Goal: Information Seeking & Learning: Learn about a topic

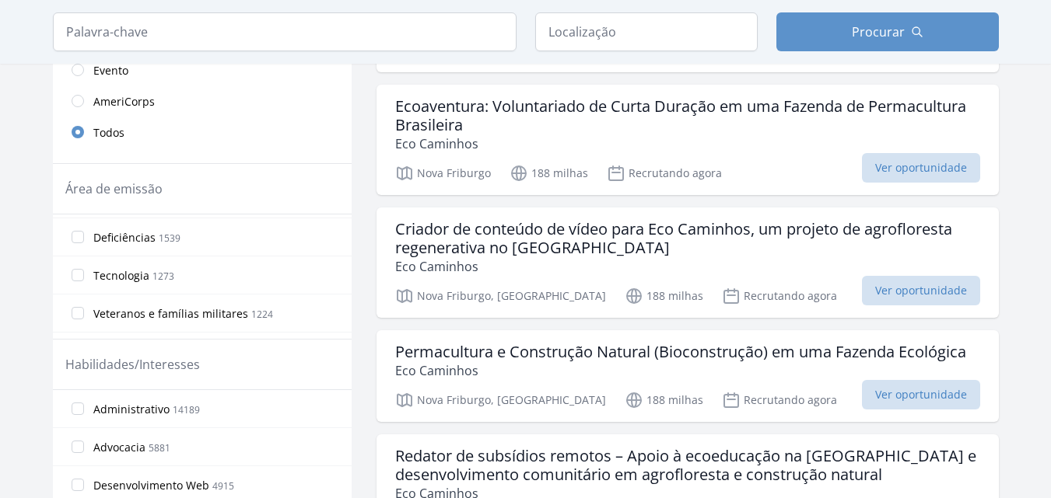
scroll to position [389, 0]
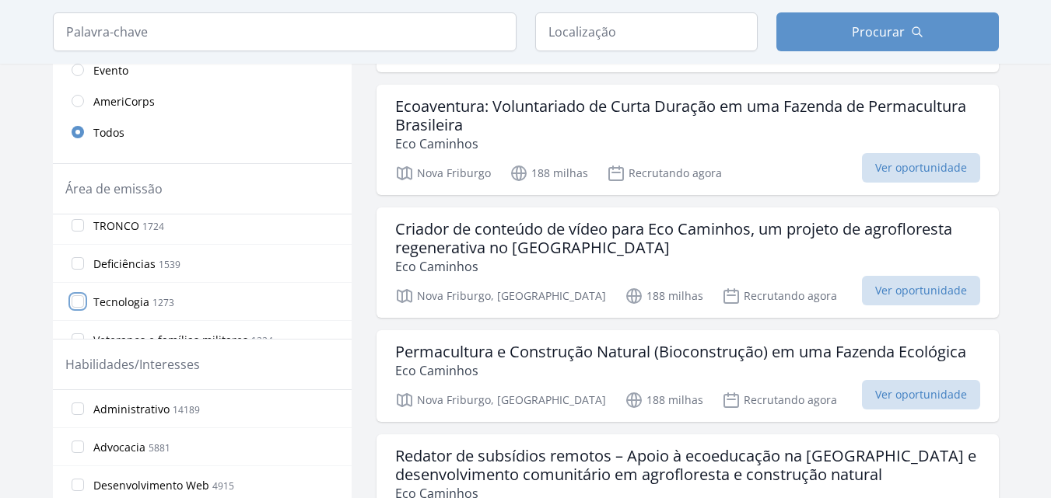
click at [75, 299] on input "Tecnologia 1273" at bounding box center [78, 302] width 12 height 12
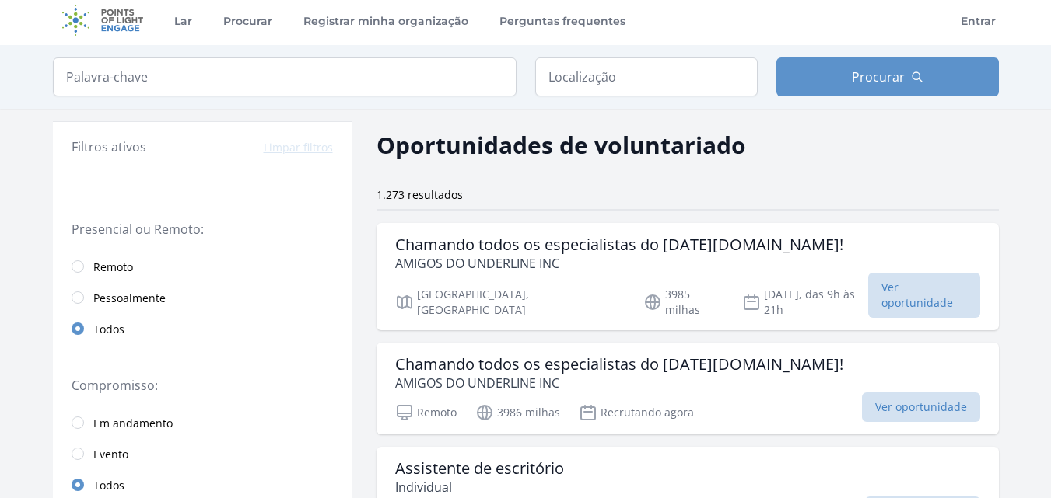
scroll to position [0, 0]
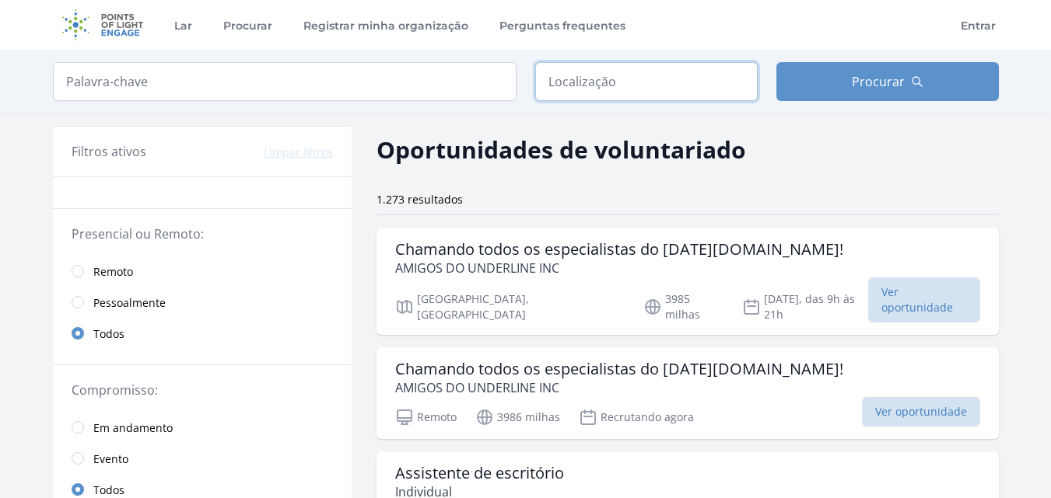
click at [674, 80] on input "text" at bounding box center [646, 81] width 222 height 39
click at [79, 275] on input "radio" at bounding box center [78, 271] width 12 height 12
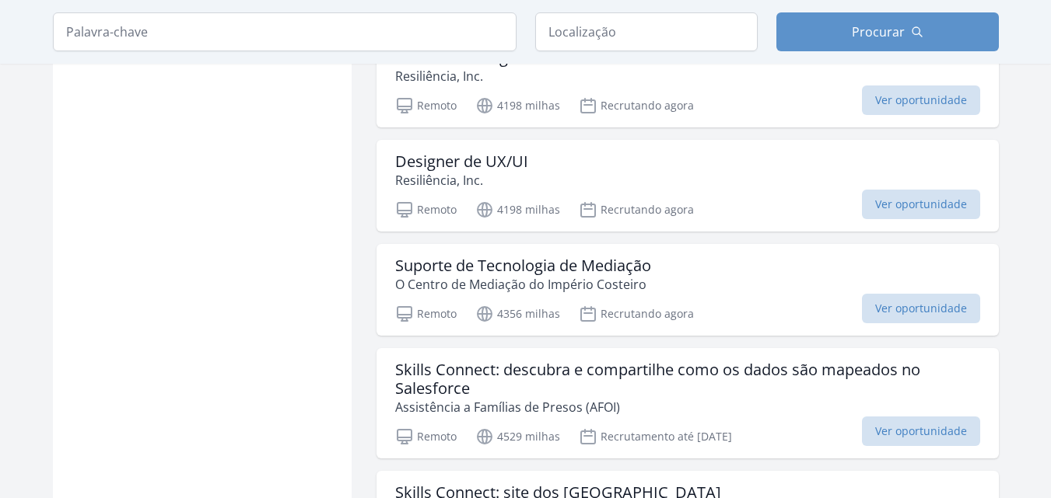
scroll to position [1089, 0]
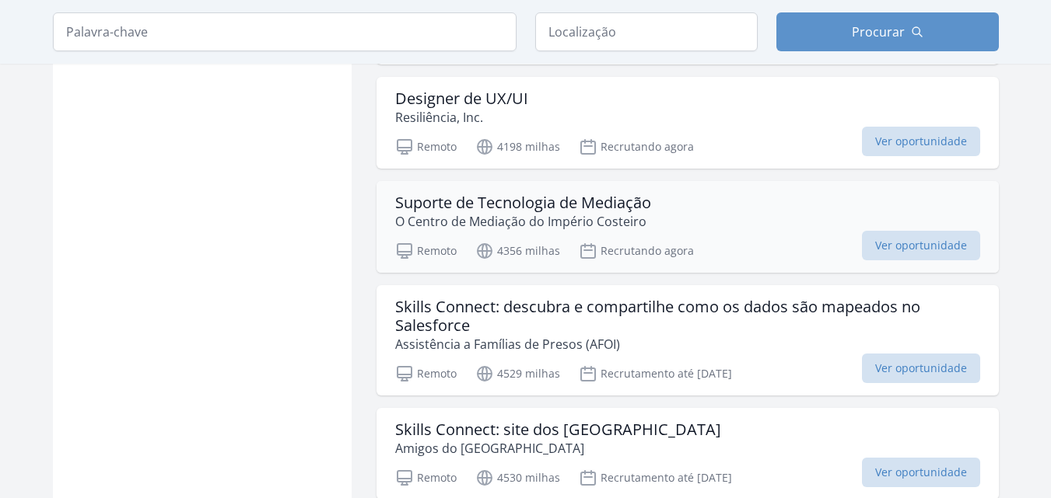
click at [584, 198] on font "Suporte de Tecnologia de Mediação" at bounding box center [523, 202] width 256 height 21
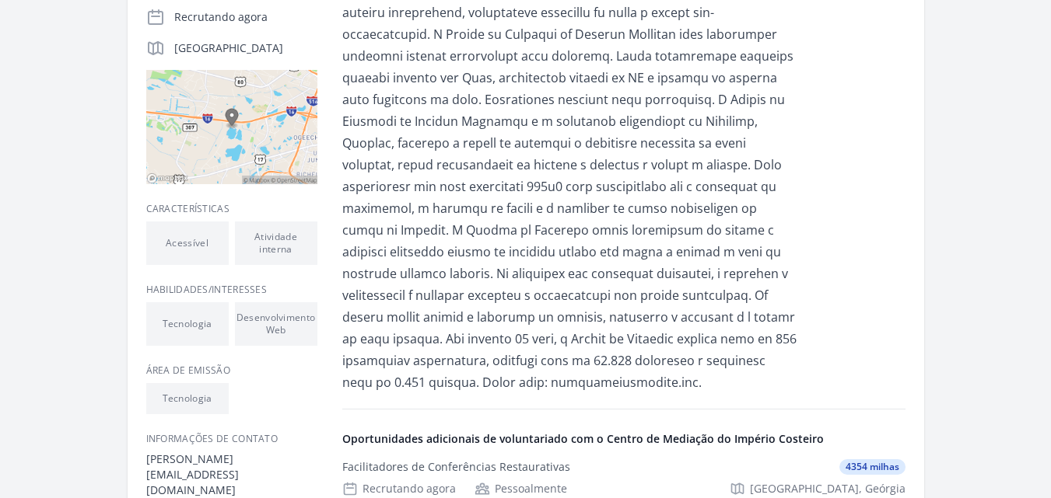
scroll to position [389, 0]
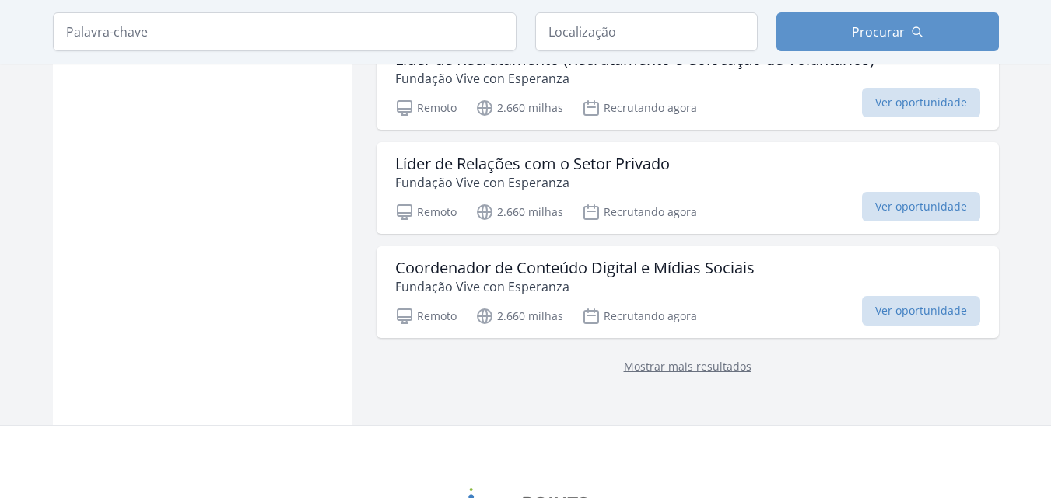
scroll to position [2082, 0]
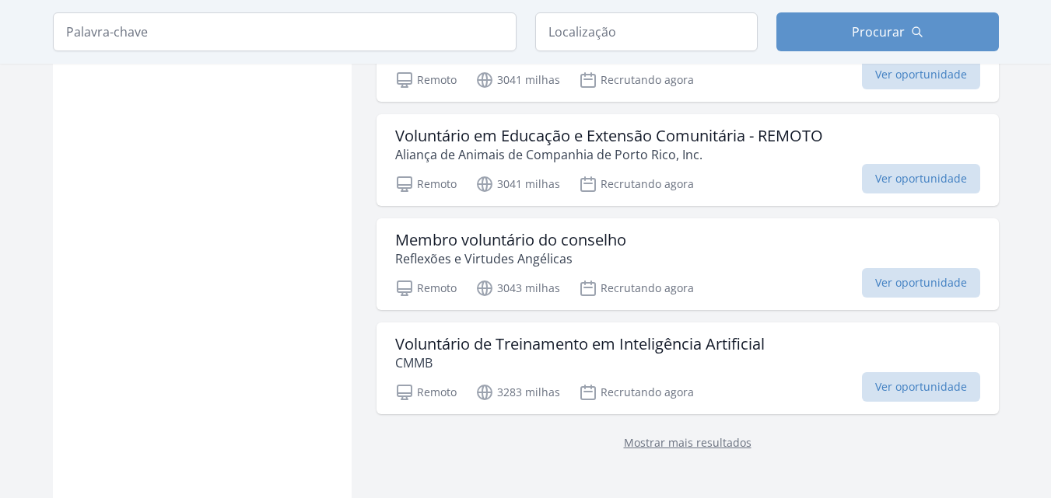
scroll to position [4259, 0]
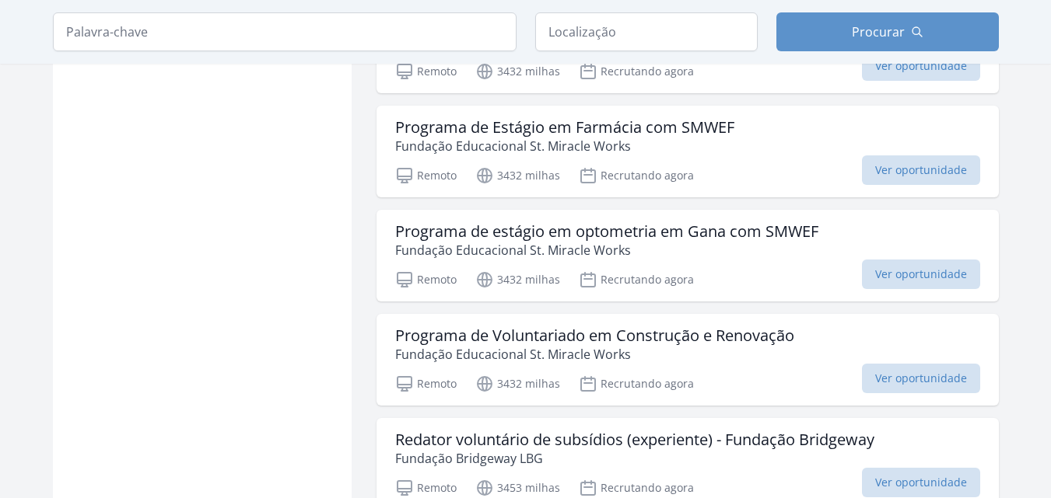
scroll to position [5115, 0]
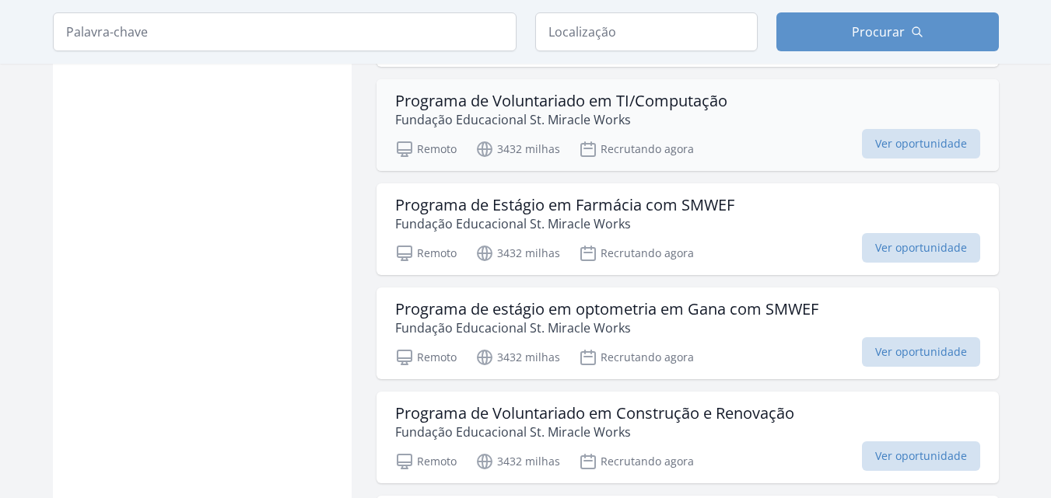
click at [695, 111] on font "Programa de Voluntariado em TI/Computação" at bounding box center [561, 100] width 332 height 21
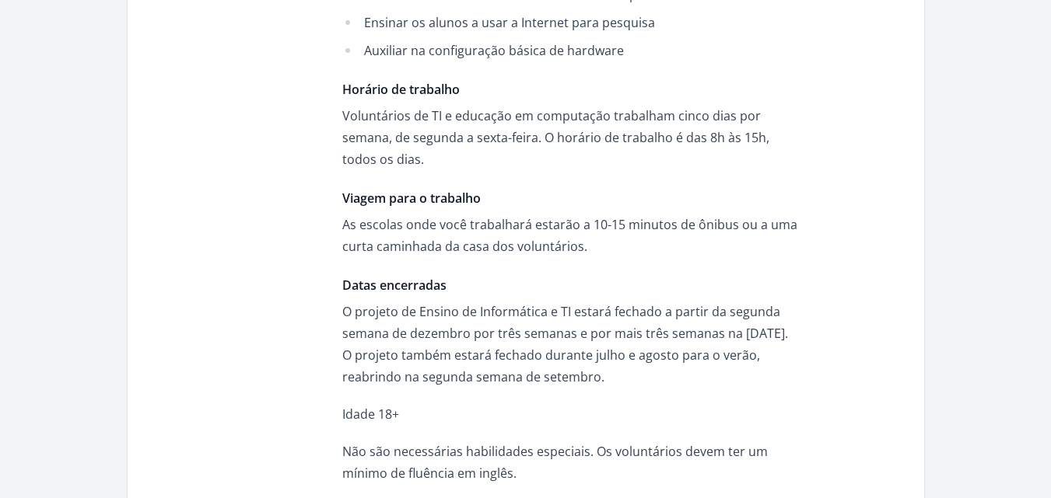
scroll to position [933, 0]
